Goal: Task Accomplishment & Management: Use online tool/utility

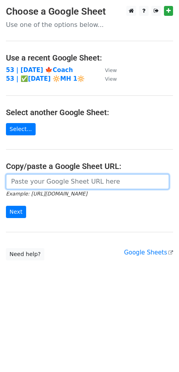
click at [34, 187] on input "url" at bounding box center [87, 181] width 163 height 15
paste input "[URL][DOMAIN_NAME]"
type input "[URL][DOMAIN_NAME]"
click at [6, 206] on input "Next" at bounding box center [16, 212] width 20 height 12
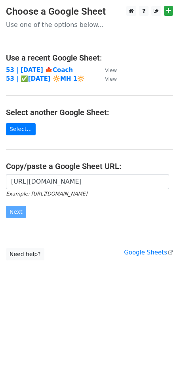
scroll to position [0, 0]
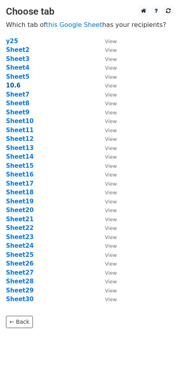
click at [13, 87] on strong "10.6" at bounding box center [13, 85] width 15 height 7
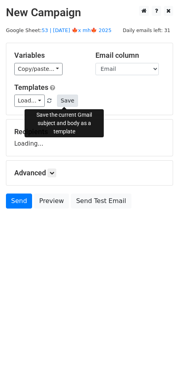
click at [68, 101] on button "Save" at bounding box center [67, 101] width 21 height 12
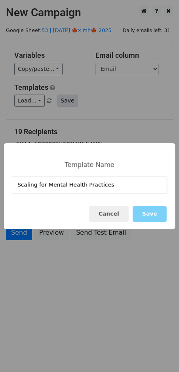
type input "Scaling for Mental Health Practices"
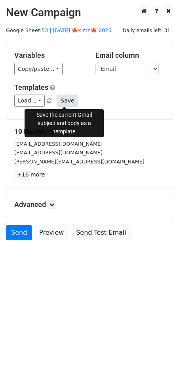
click at [69, 96] on button "Save" at bounding box center [67, 101] width 21 height 12
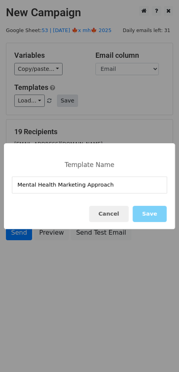
type input "Mental Health Marketing Approach"
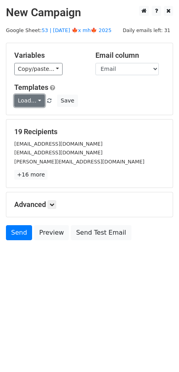
click at [36, 103] on link "Load..." at bounding box center [29, 101] width 30 height 12
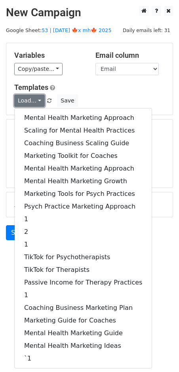
click at [36, 103] on link "Load..." at bounding box center [29, 101] width 30 height 12
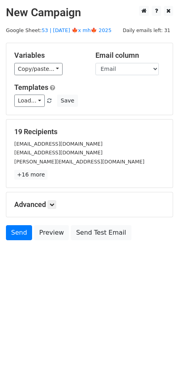
click at [52, 210] on div "Advanced Tracking Track Opens UTM Codes Track Clicks Filters Only include sprea…" at bounding box center [89, 204] width 166 height 25
click at [53, 203] on icon at bounding box center [51, 204] width 5 height 5
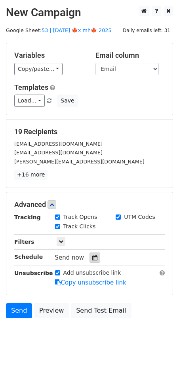
click at [95, 259] on div at bounding box center [94, 258] width 11 height 10
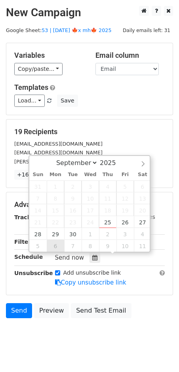
type input "2025-10-06 12:00"
select select "9"
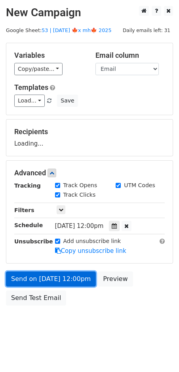
click at [48, 282] on link "Send on Oct 6 at 12:00pm" at bounding box center [51, 279] width 90 height 15
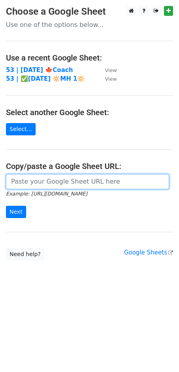
click at [65, 182] on input "url" at bounding box center [87, 181] width 163 height 15
paste input "[URL][DOMAIN_NAME]"
type input "https://docs.google.com/spreadsheets/d/19T8DrEEi-z93UdJLCD6hh5JK-5kXDWNYODNi20L…"
click at [6, 206] on input "Next" at bounding box center [16, 212] width 20 height 12
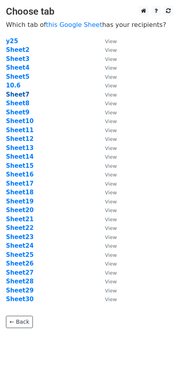
click at [17, 93] on strong "Sheet7" at bounding box center [17, 94] width 23 height 7
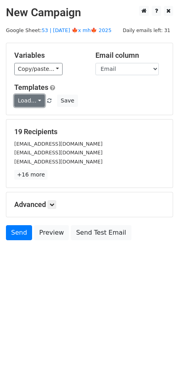
click at [34, 99] on link "Load..." at bounding box center [29, 101] width 30 height 12
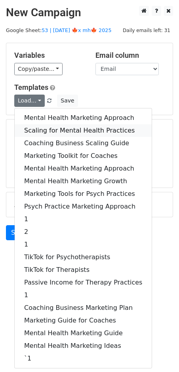
click at [42, 124] on link "Scaling for Mental Health Practices" at bounding box center [83, 130] width 137 height 13
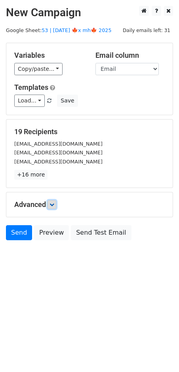
click at [51, 201] on link at bounding box center [51, 204] width 9 height 9
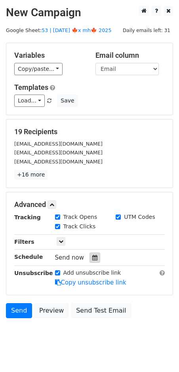
click at [92, 259] on icon at bounding box center [94, 258] width 5 height 6
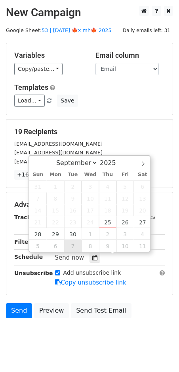
type input "2025-10-07 12:00"
select select "9"
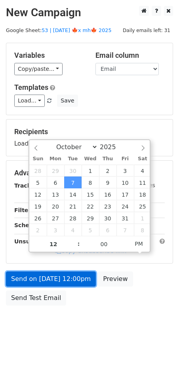
click at [61, 280] on link "Send on Oct 7 at 12:00pm" at bounding box center [51, 279] width 90 height 15
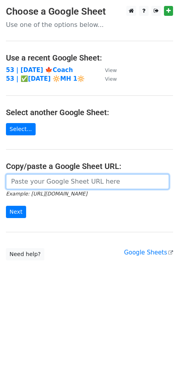
click at [56, 185] on input "url" at bounding box center [87, 181] width 163 height 15
paste input "[URL][DOMAIN_NAME]"
type input "[URL][DOMAIN_NAME]"
click at [6, 206] on input "Next" at bounding box center [16, 212] width 20 height 12
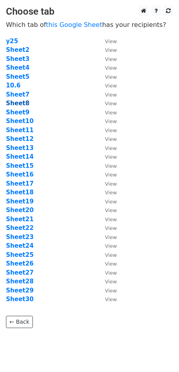
click at [21, 104] on strong "Sheet8" at bounding box center [17, 103] width 23 height 7
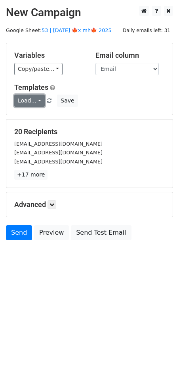
click at [27, 97] on link "Load..." at bounding box center [29, 101] width 30 height 12
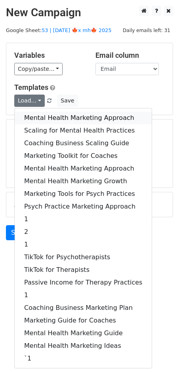
click at [32, 120] on link "Mental Health Marketing Approach" at bounding box center [83, 118] width 137 height 13
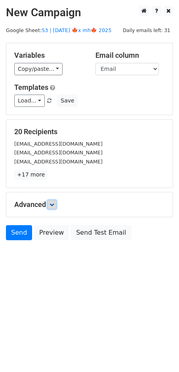
click at [49, 202] on link at bounding box center [51, 204] width 9 height 9
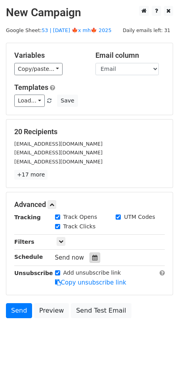
click at [92, 255] on icon at bounding box center [94, 258] width 5 height 6
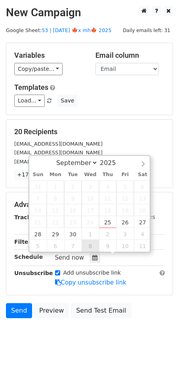
type input "2025-10-08 12:00"
select select "9"
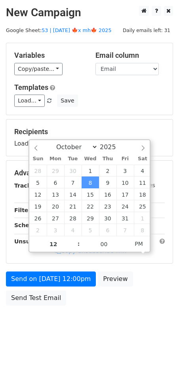
click at [65, 286] on div "Send on Oct 8 at 12:00pm Preview Send Test Email" at bounding box center [89, 291] width 179 height 38
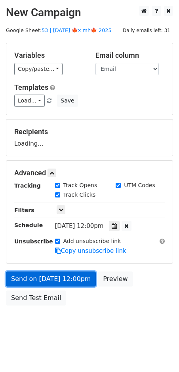
click at [70, 283] on link "Send on Oct 8 at 12:00pm" at bounding box center [51, 279] width 90 height 15
